Goal: Task Accomplishment & Management: Manage account settings

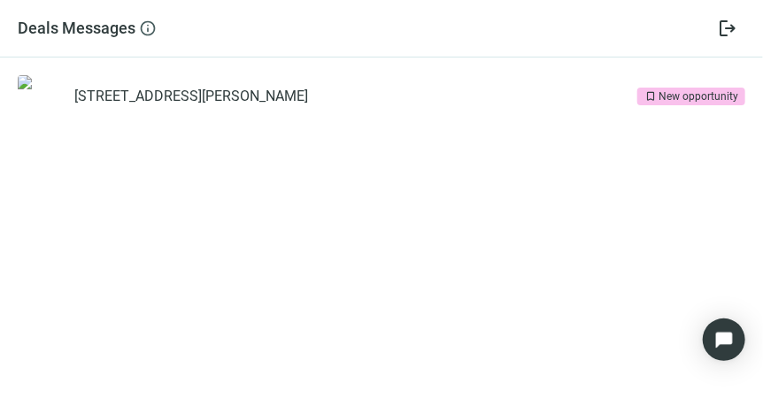
click at [689, 94] on div "New opportunity" at bounding box center [699, 97] width 80 height 18
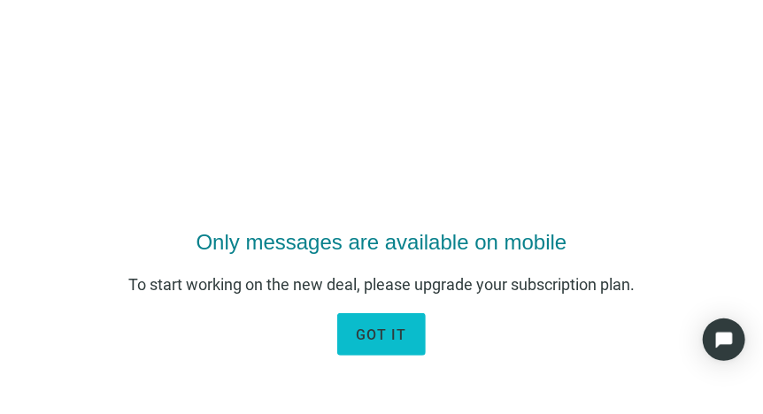
click at [396, 336] on span "got it" at bounding box center [381, 335] width 51 height 17
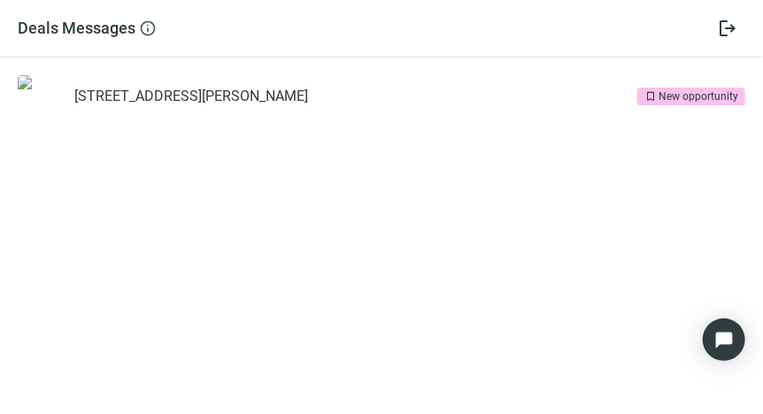
click at [39, 100] on img at bounding box center [60, 110] width 84 height 71
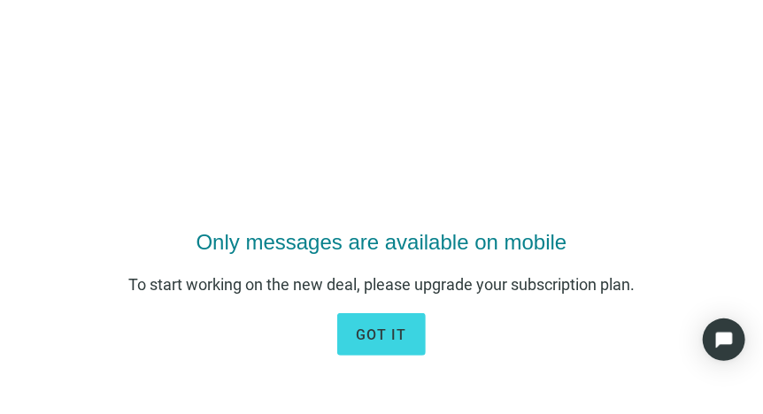
click at [260, 113] on div "Only messages are available on mobile To start working on the new deal, please …" at bounding box center [381, 207] width 763 height 414
